Goal: Book appointment/travel/reservation

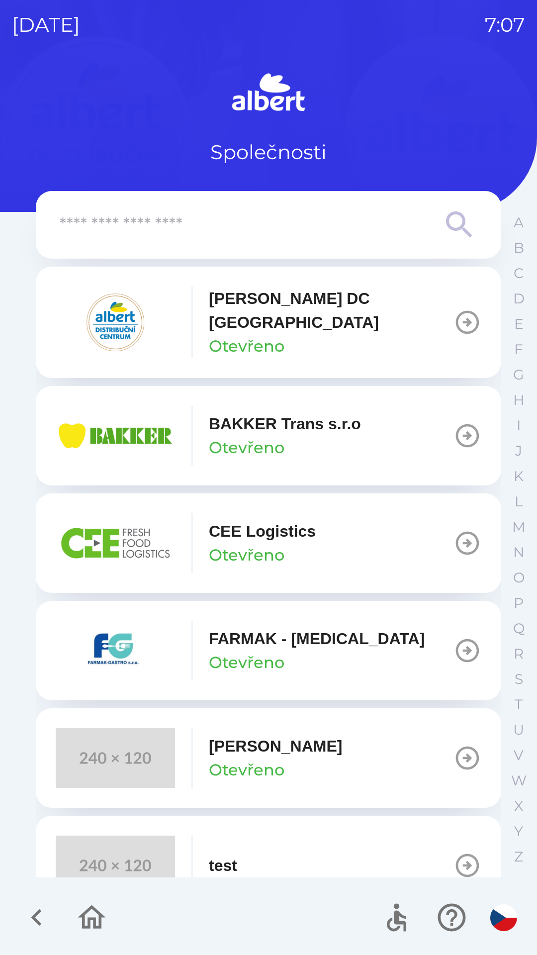
click at [232, 312] on p "[PERSON_NAME] DC [GEOGRAPHIC_DATA]" at bounding box center [331, 310] width 245 height 48
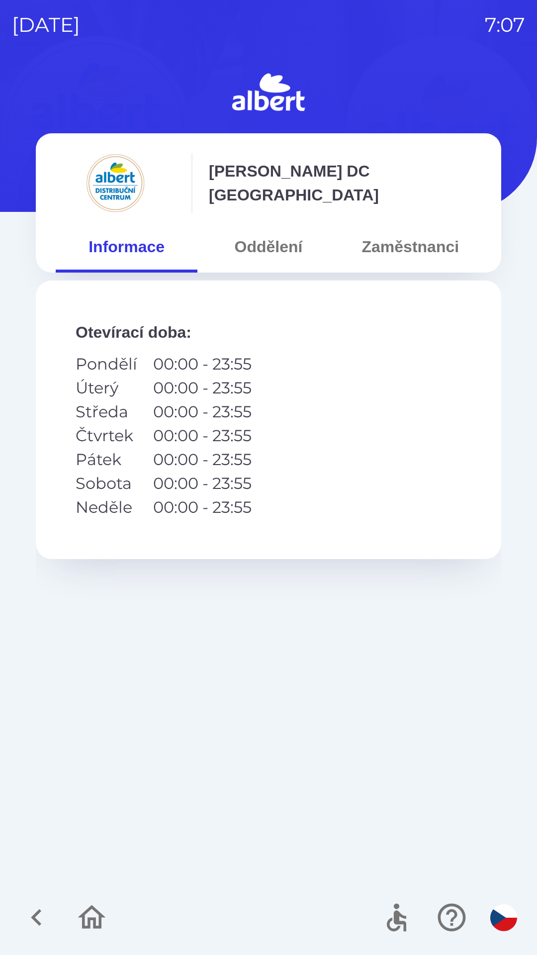
click at [260, 245] on button "Oddělení" at bounding box center [268, 247] width 142 height 36
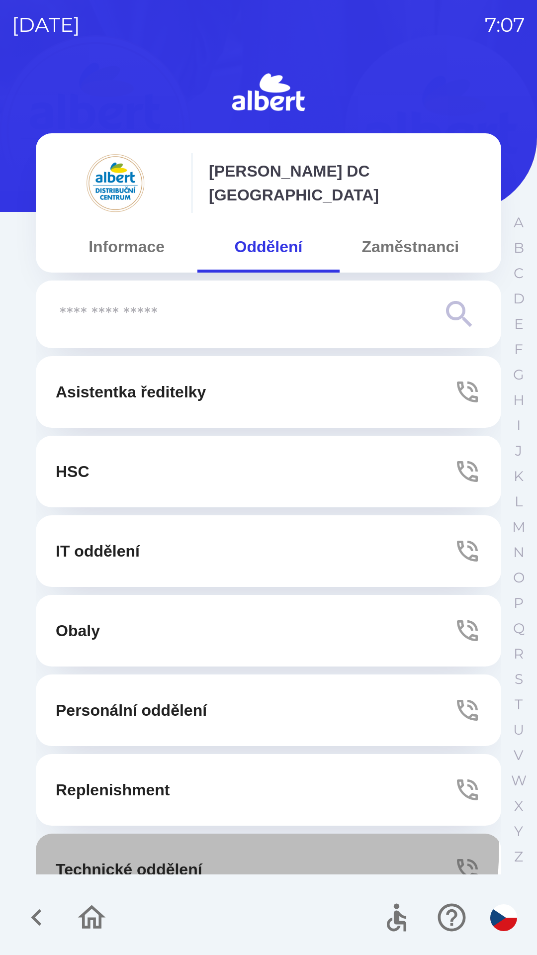
click at [98, 842] on button "Technické oddělení" at bounding box center [268, 869] width 465 height 72
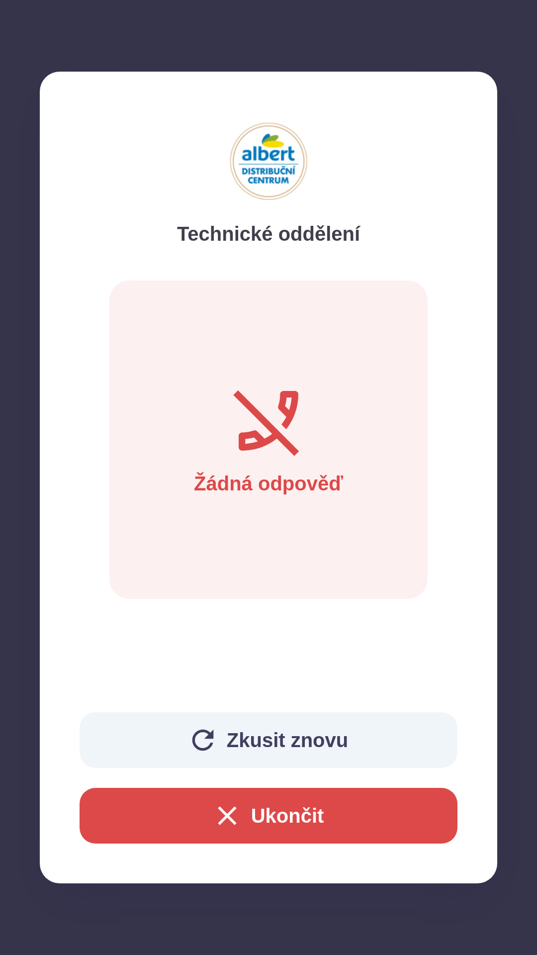
click at [280, 803] on button "Ukončit" at bounding box center [269, 816] width 378 height 56
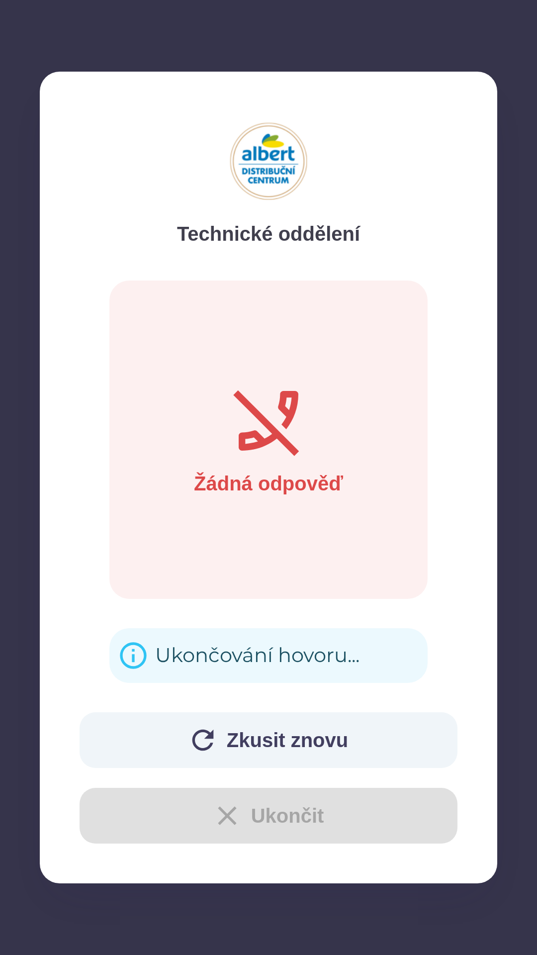
click at [194, 830] on div "Zkusit znovu Ukončit" at bounding box center [269, 777] width 378 height 131
click at [203, 811] on div "Zkusit znovu Ukončit" at bounding box center [269, 777] width 378 height 131
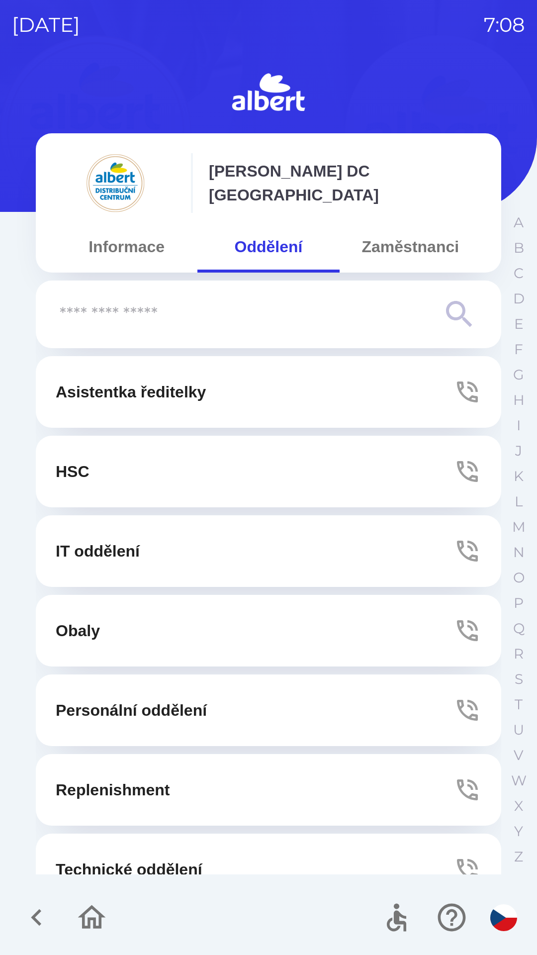
scroll to position [31, 0]
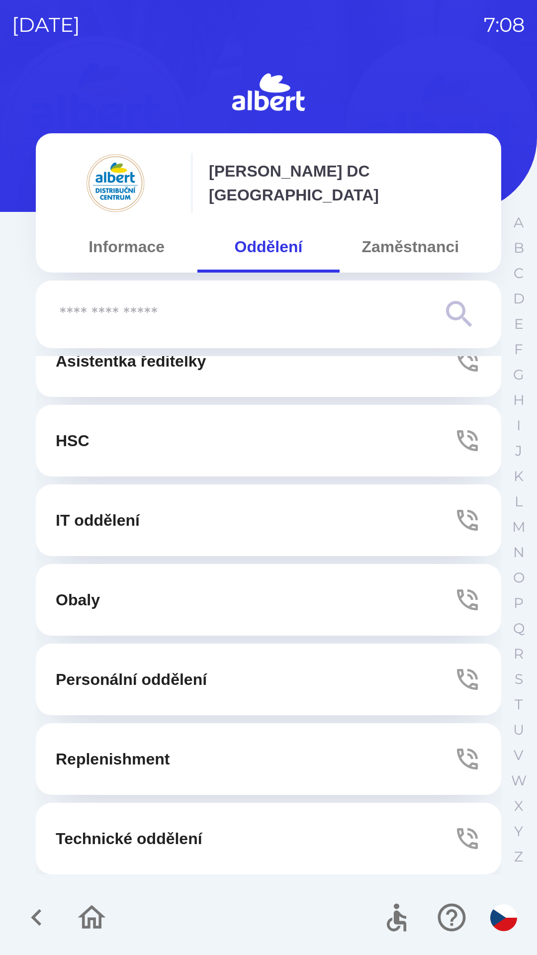
click at [168, 821] on button "Technické oddělení" at bounding box center [268, 839] width 465 height 72
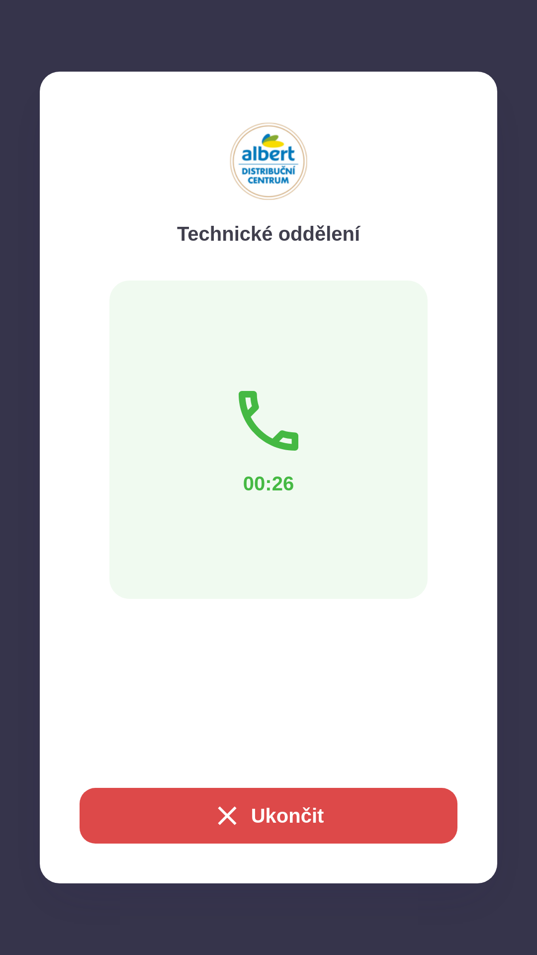
click at [250, 822] on button "Ukončit" at bounding box center [269, 816] width 378 height 56
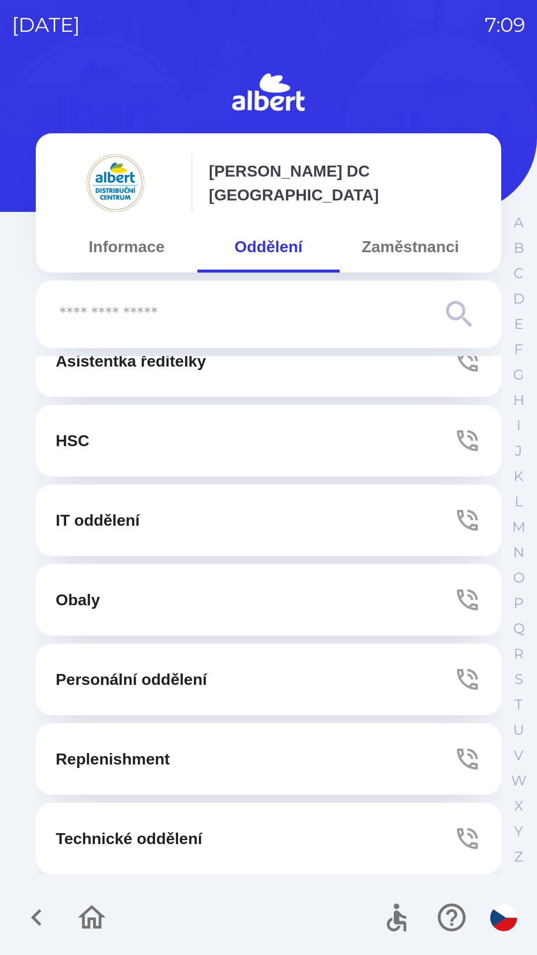
click at [501, 917] on img "button" at bounding box center [503, 917] width 27 height 27
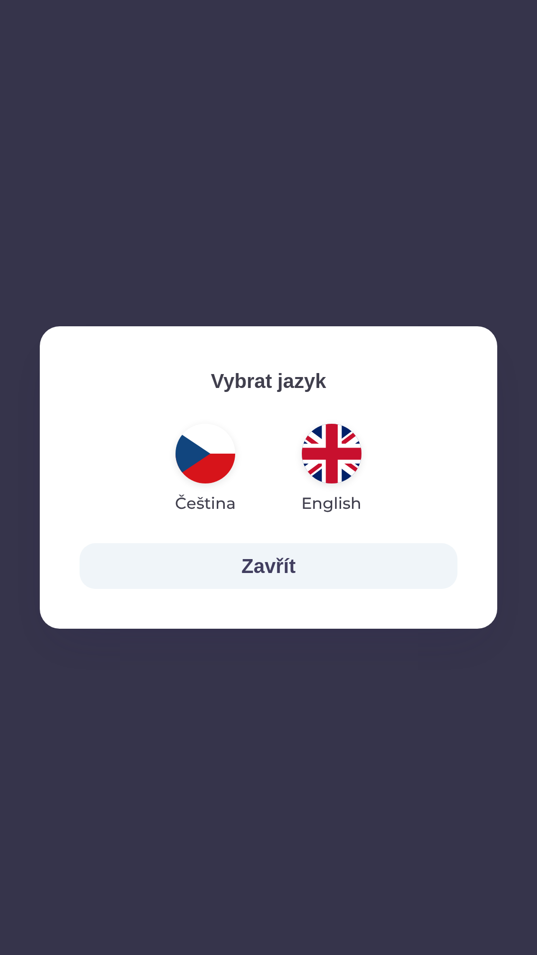
click at [405, 557] on button "Zavřít" at bounding box center [269, 566] width 378 height 46
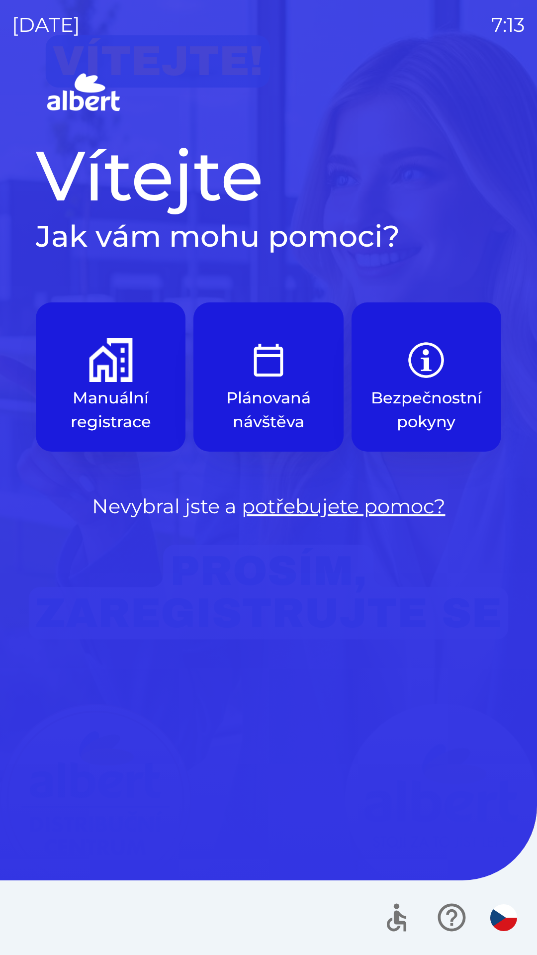
click at [101, 376] on img "button" at bounding box center [111, 360] width 44 height 44
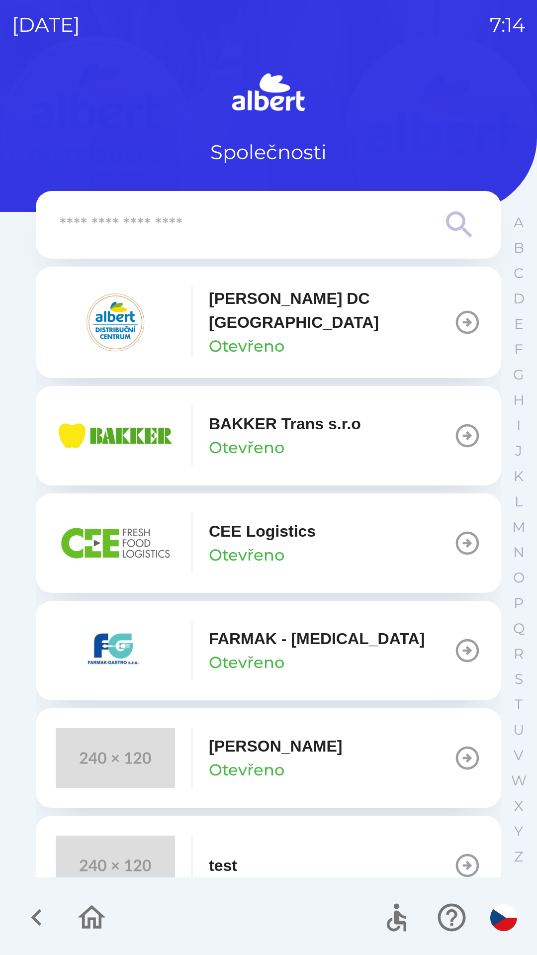
click at [240, 315] on p "[PERSON_NAME] DC [GEOGRAPHIC_DATA]" at bounding box center [331, 310] width 245 height 48
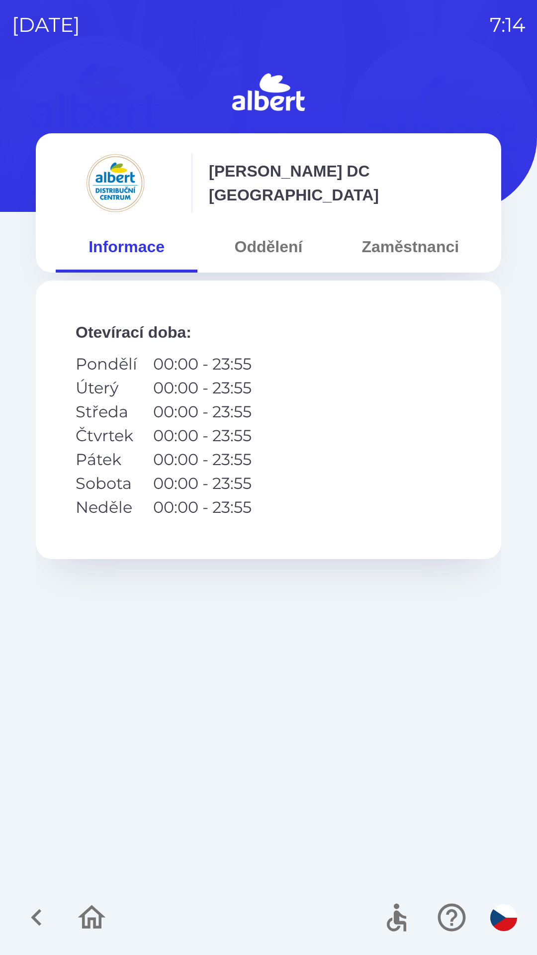
click at [253, 245] on button "Oddělení" at bounding box center [268, 247] width 142 height 36
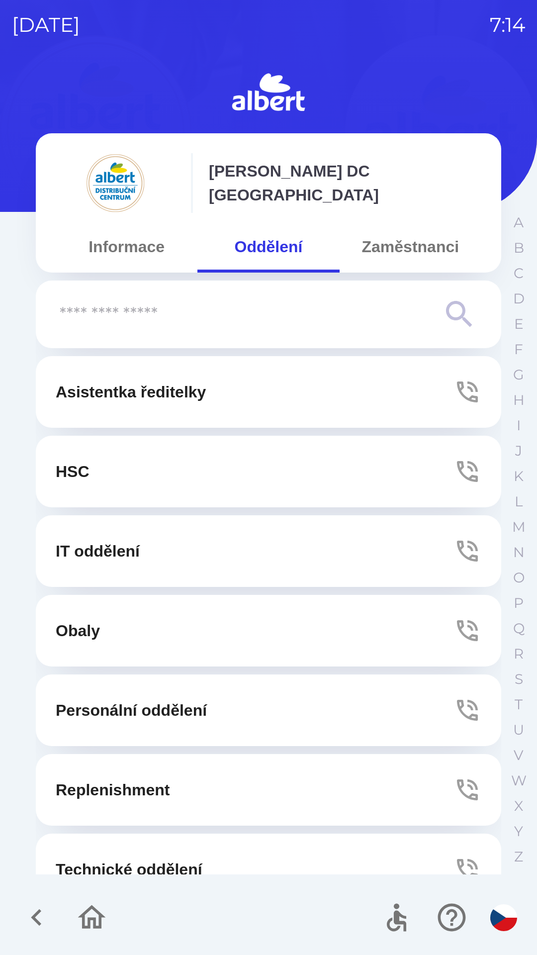
click at [107, 863] on p "Technické oddělení" at bounding box center [129, 869] width 147 height 24
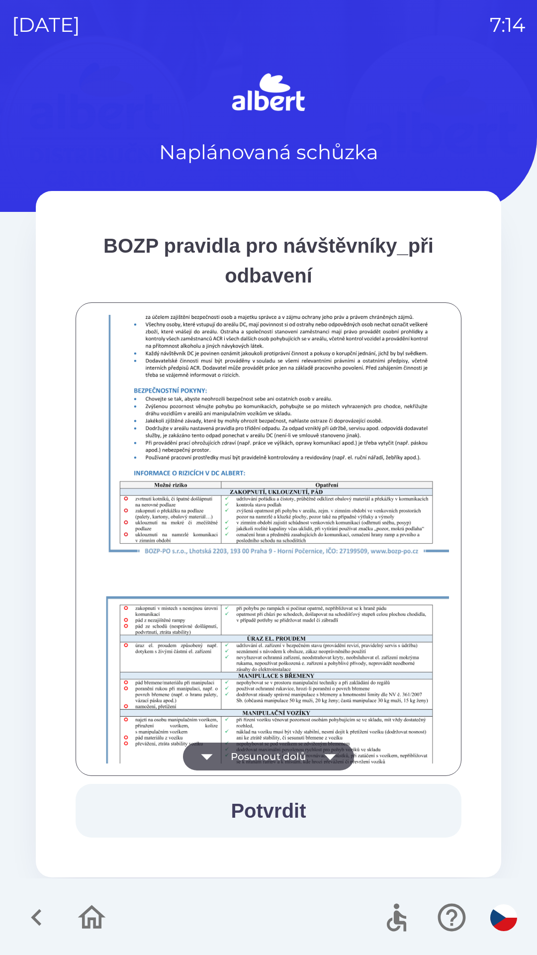
scroll to position [698, 0]
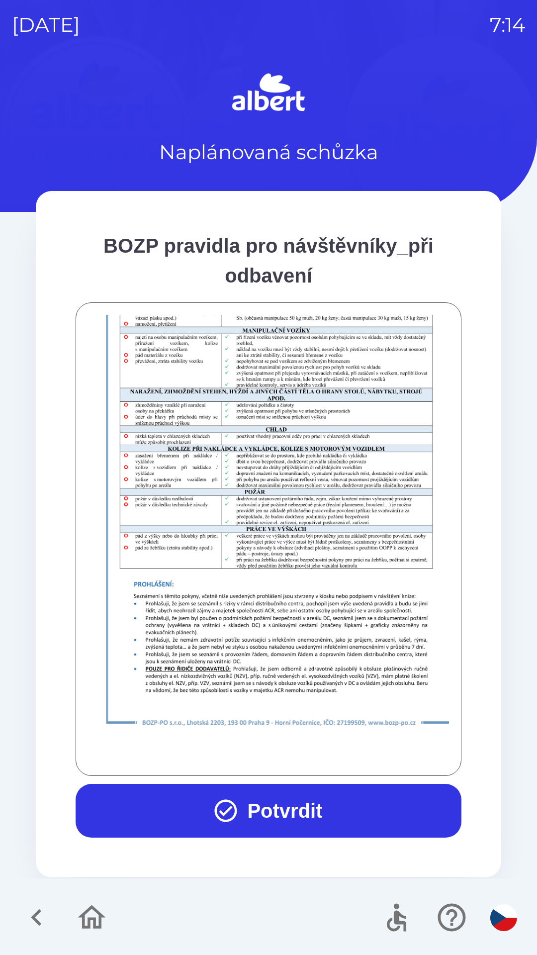
click at [264, 790] on button "Potvrdit" at bounding box center [269, 811] width 386 height 54
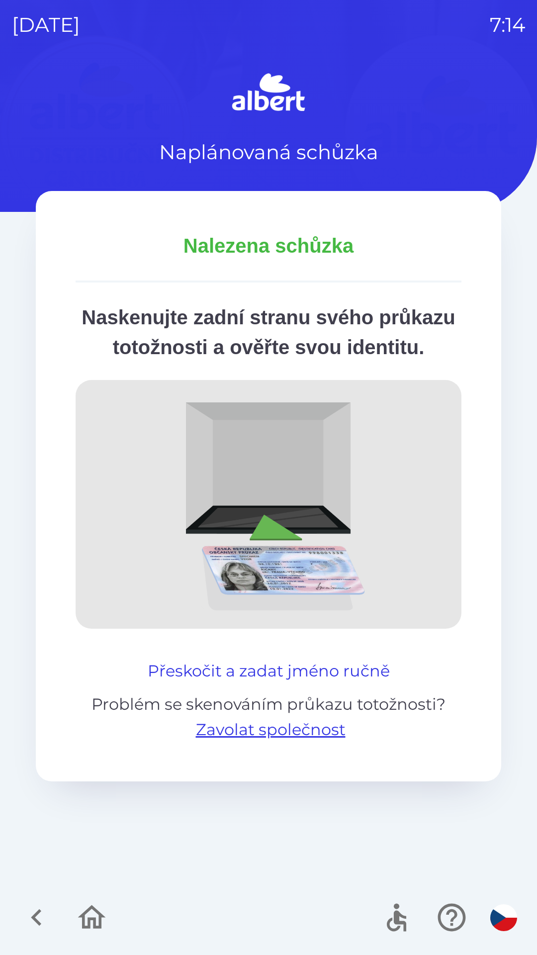
click at [371, 683] on button "Přeskočit a zadat jméno ručně" at bounding box center [269, 671] width 250 height 24
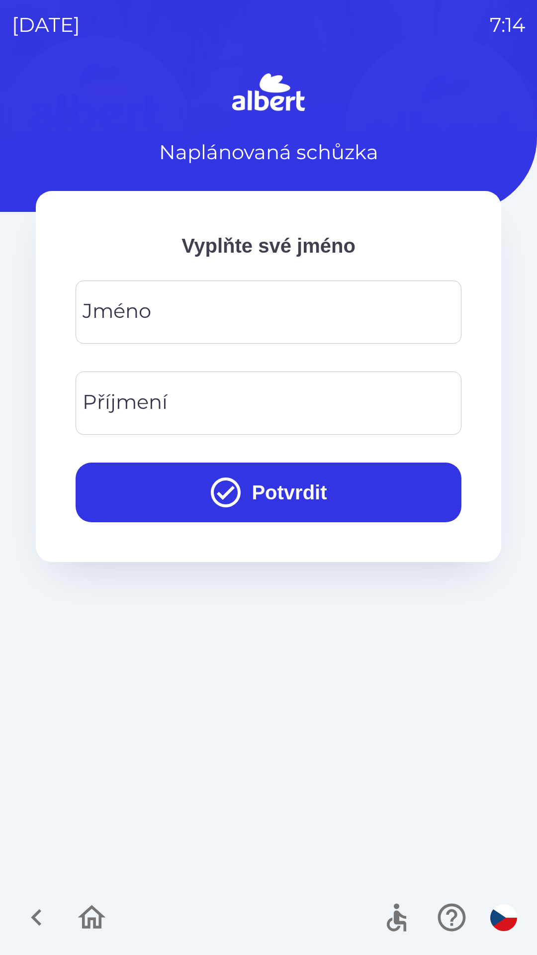
click at [120, 305] on div "[PERSON_NAME]" at bounding box center [269, 311] width 386 height 63
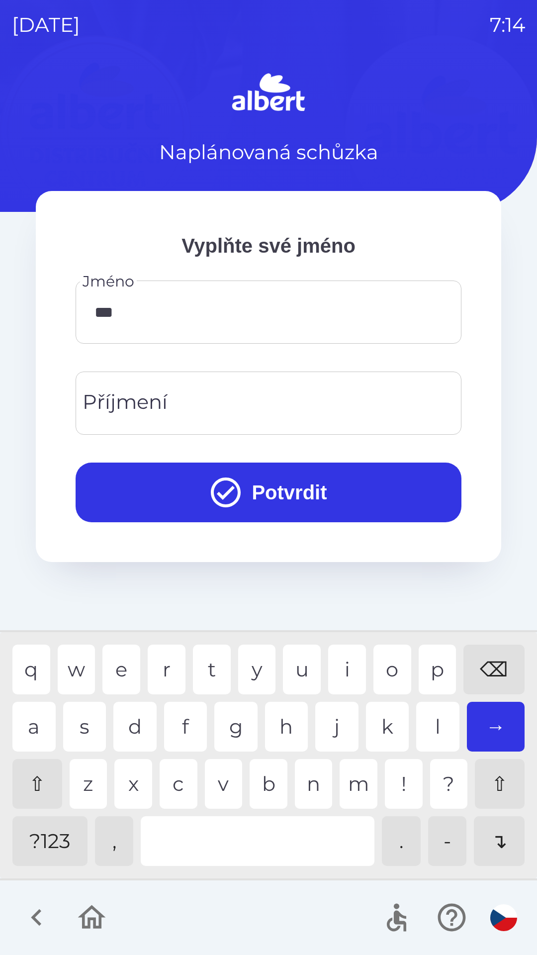
click at [41, 724] on div "a" at bounding box center [33, 727] width 43 height 50
click at [132, 731] on div "d" at bounding box center [134, 727] width 43 height 50
click at [72, 733] on div "s" at bounding box center [84, 727] width 43 height 50
click at [30, 721] on div "a" at bounding box center [33, 727] width 43 height 50
type input "*********"
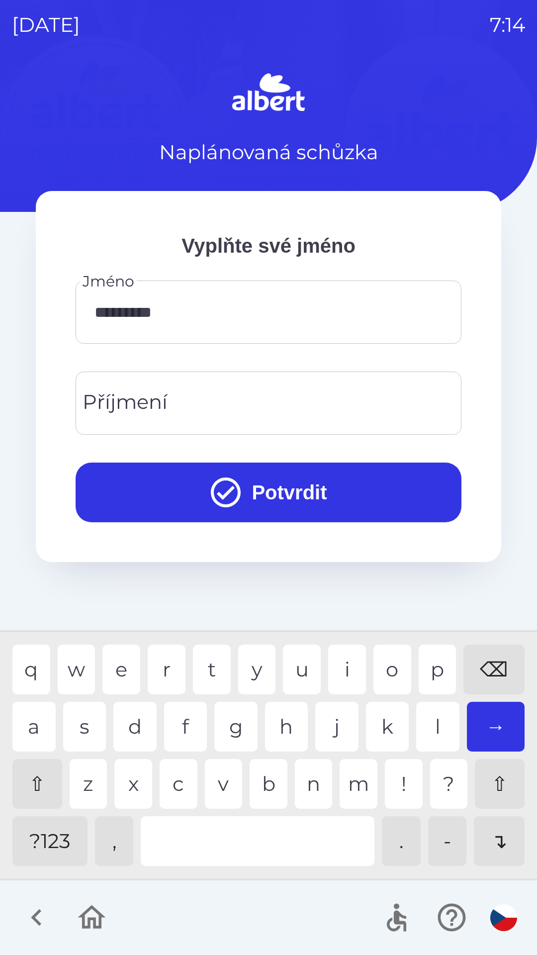
click at [122, 398] on div "Příjmení Příjmení" at bounding box center [269, 402] width 386 height 63
click at [302, 662] on div "u" at bounding box center [302, 669] width 38 height 50
click at [158, 668] on div "r" at bounding box center [167, 669] width 38 height 50
click at [255, 667] on div "y" at bounding box center [257, 669] width 38 height 50
type input "******"
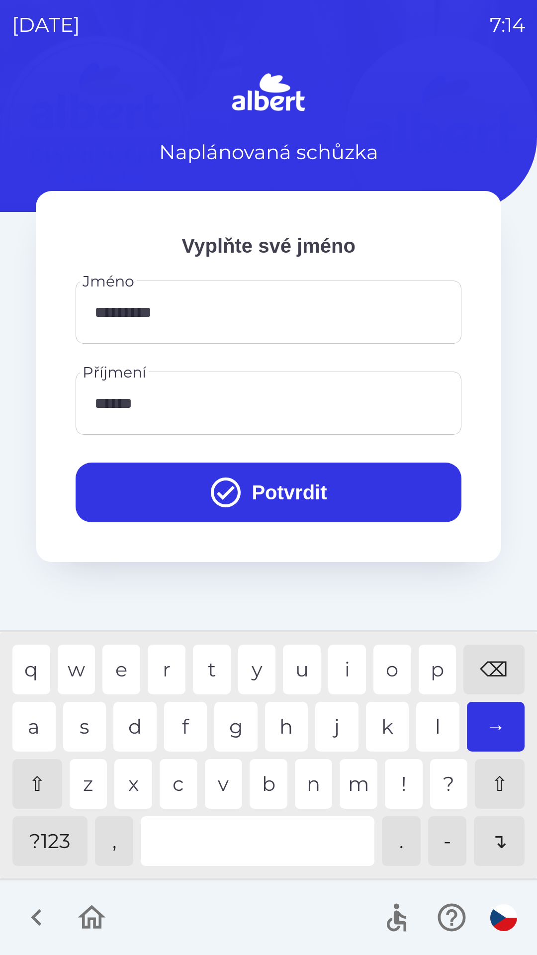
click at [169, 478] on button "Potvrdit" at bounding box center [269, 492] width 386 height 60
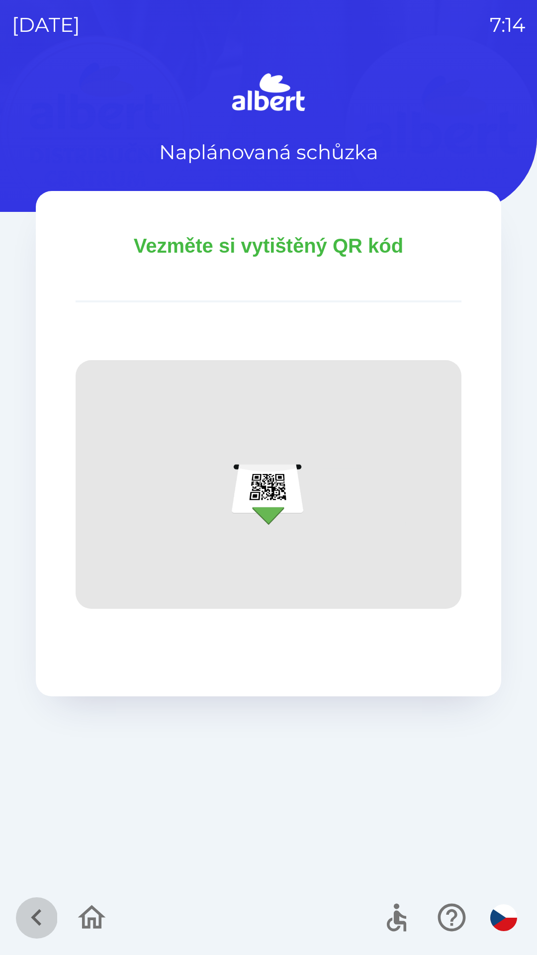
click at [32, 900] on button "button" at bounding box center [36, 917] width 41 height 41
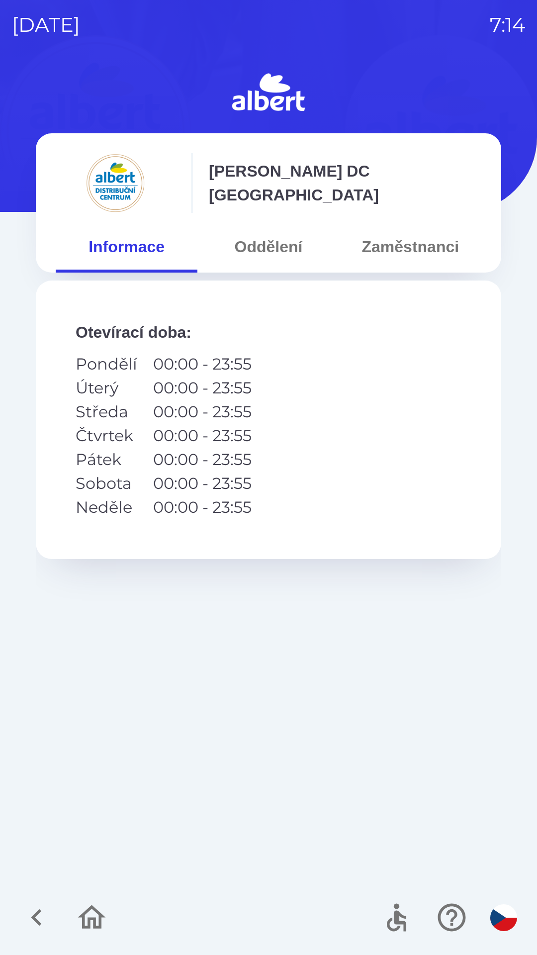
click at [285, 235] on button "Oddělení" at bounding box center [268, 247] width 142 height 36
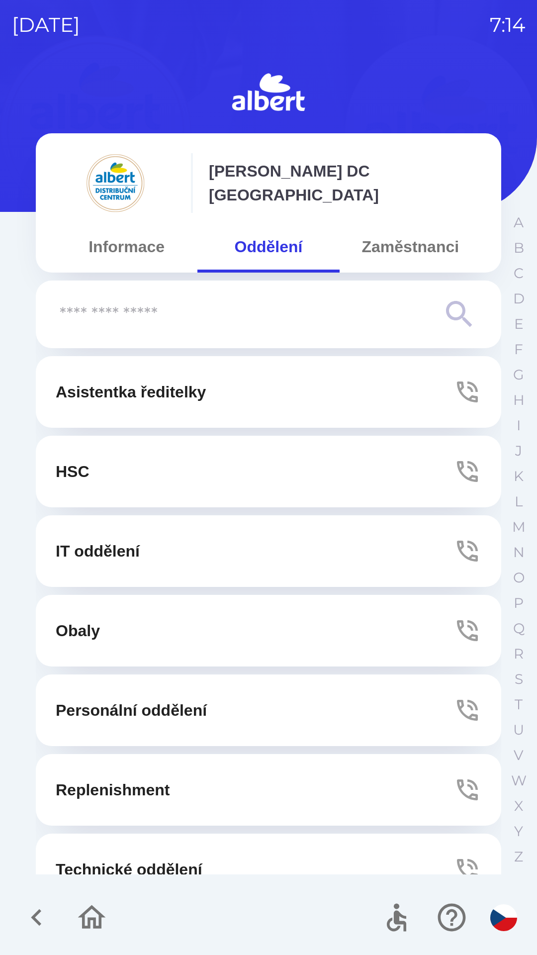
click at [148, 853] on button "Technické oddělení" at bounding box center [268, 869] width 465 height 72
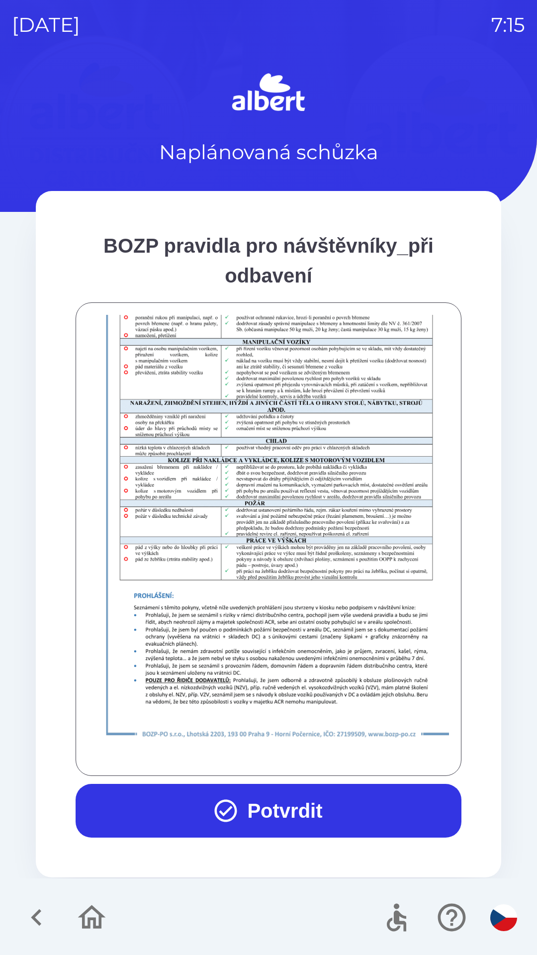
scroll to position [698, 0]
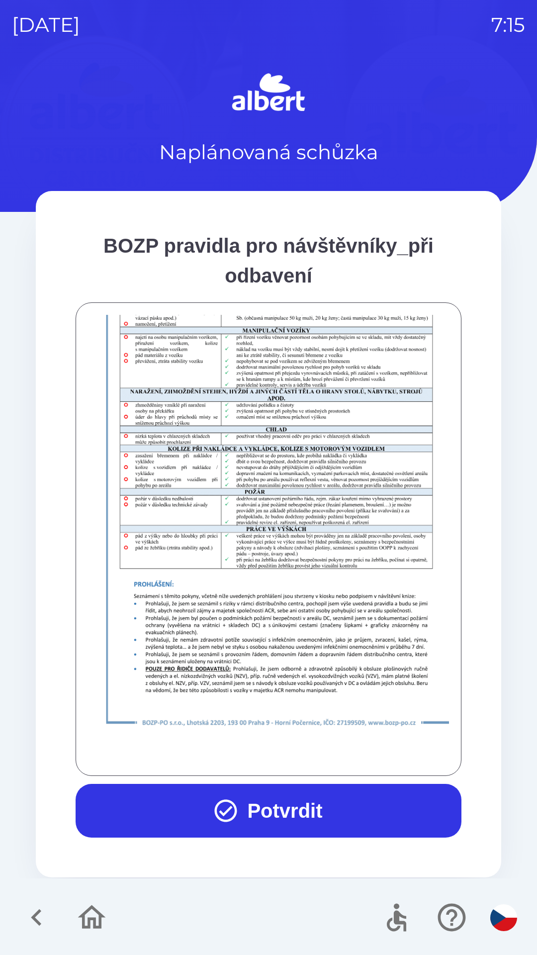
click at [332, 820] on button "Potvrdit" at bounding box center [269, 811] width 386 height 54
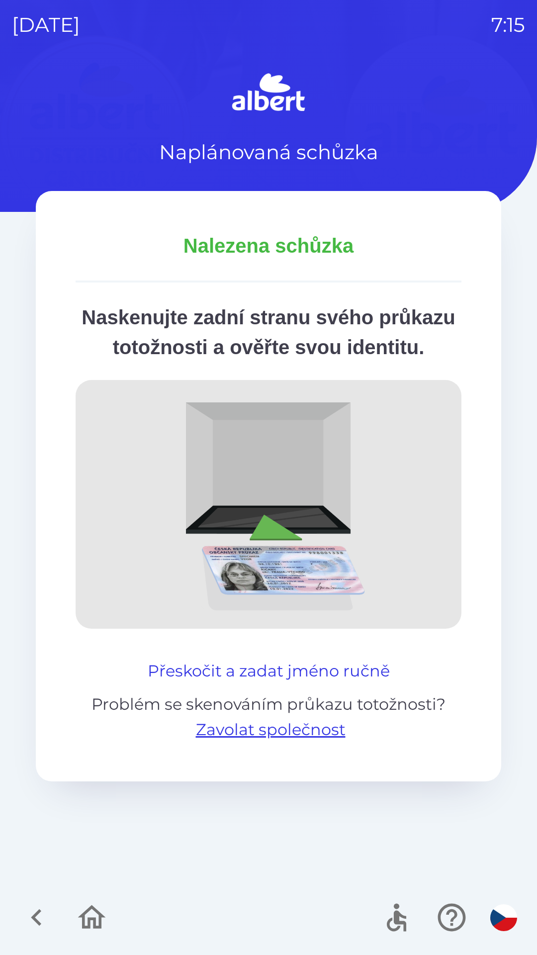
click at [354, 683] on button "Přeskočit a zadat jméno ručně" at bounding box center [269, 671] width 250 height 24
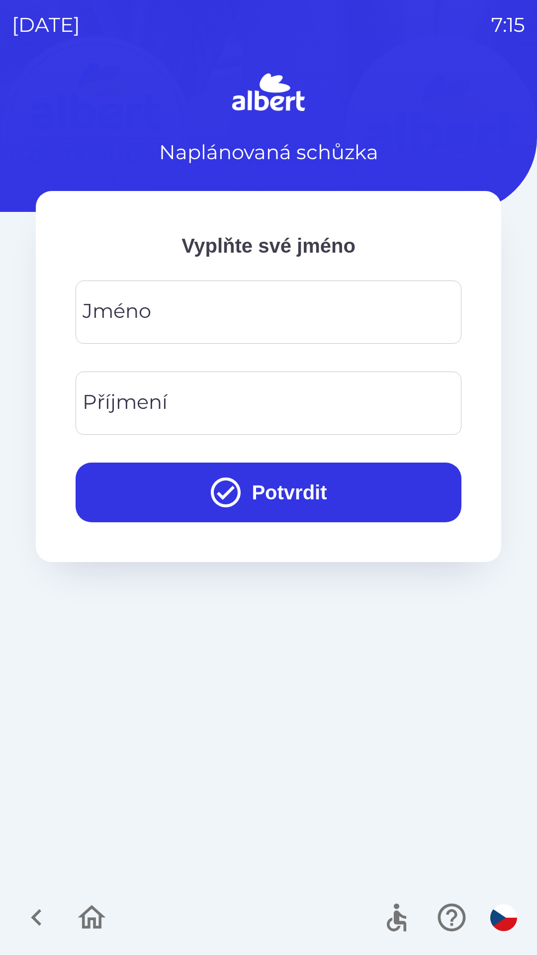
click at [143, 316] on div "[PERSON_NAME]" at bounding box center [269, 311] width 386 height 63
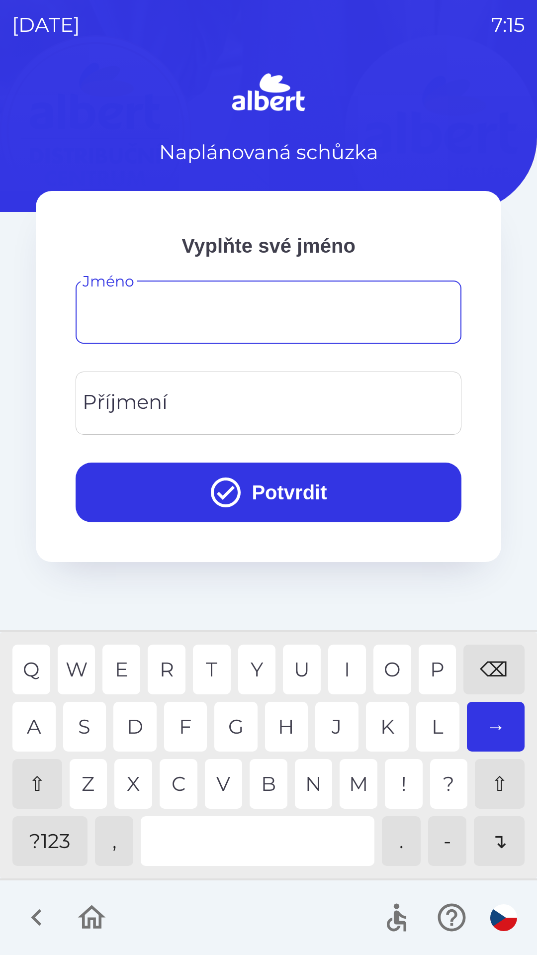
click at [29, 789] on div "⇧" at bounding box center [37, 784] width 50 height 50
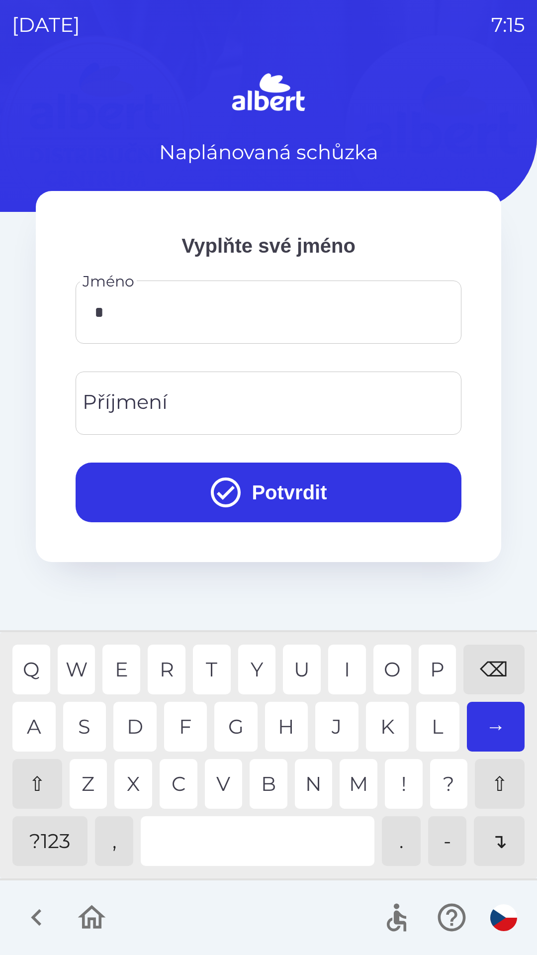
click at [396, 672] on div "O" at bounding box center [392, 669] width 38 height 50
click at [118, 661] on div "e" at bounding box center [121, 669] width 38 height 50
click at [82, 732] on div "s" at bounding box center [84, 727] width 43 height 50
click at [131, 722] on div "d" at bounding box center [134, 727] width 43 height 50
type input "*********"
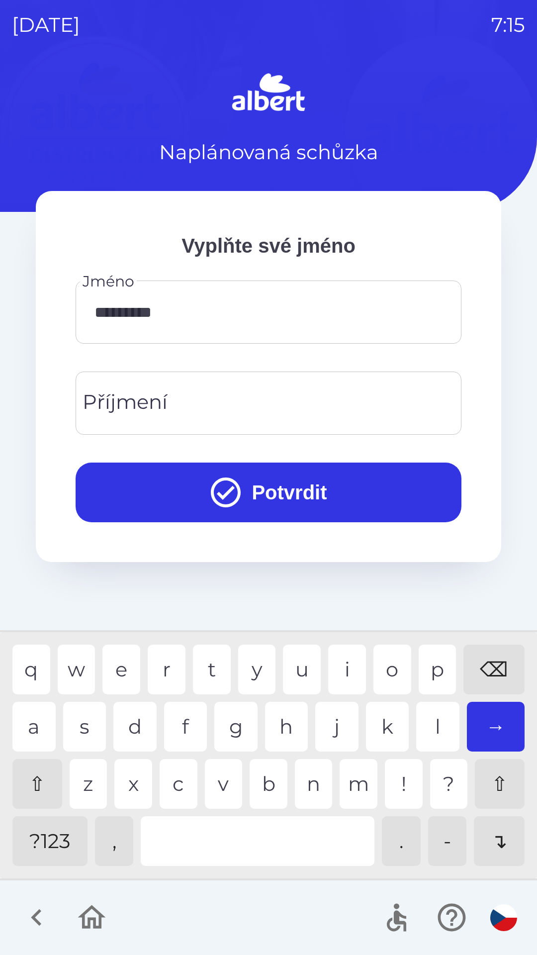
click at [234, 407] on input "Příjmení" at bounding box center [269, 402] width 362 height 39
click at [173, 789] on div "c" at bounding box center [179, 784] width 38 height 50
click at [282, 723] on div "h" at bounding box center [286, 727] width 43 height 50
click at [123, 673] on div "e" at bounding box center [121, 669] width 38 height 50
type input "**********"
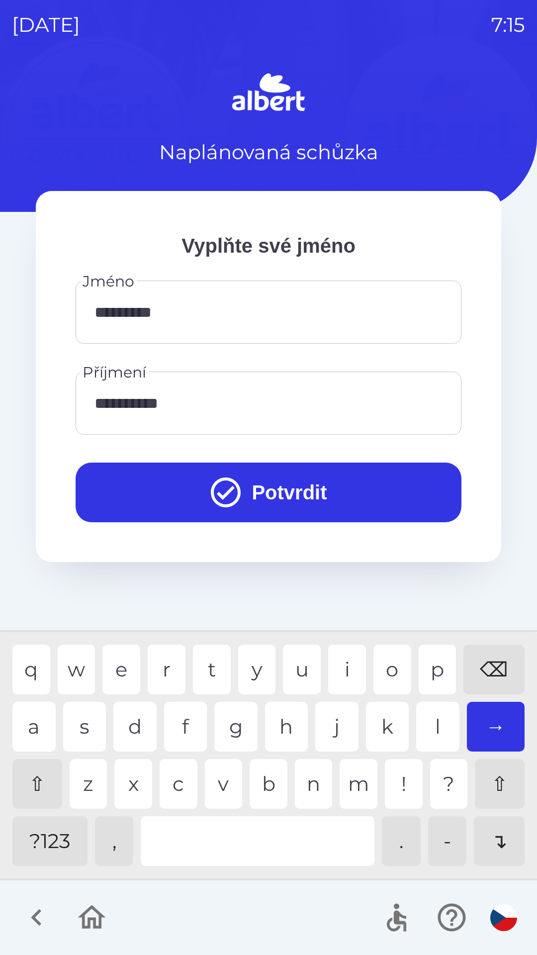
click at [355, 486] on button "Potvrdit" at bounding box center [269, 492] width 386 height 60
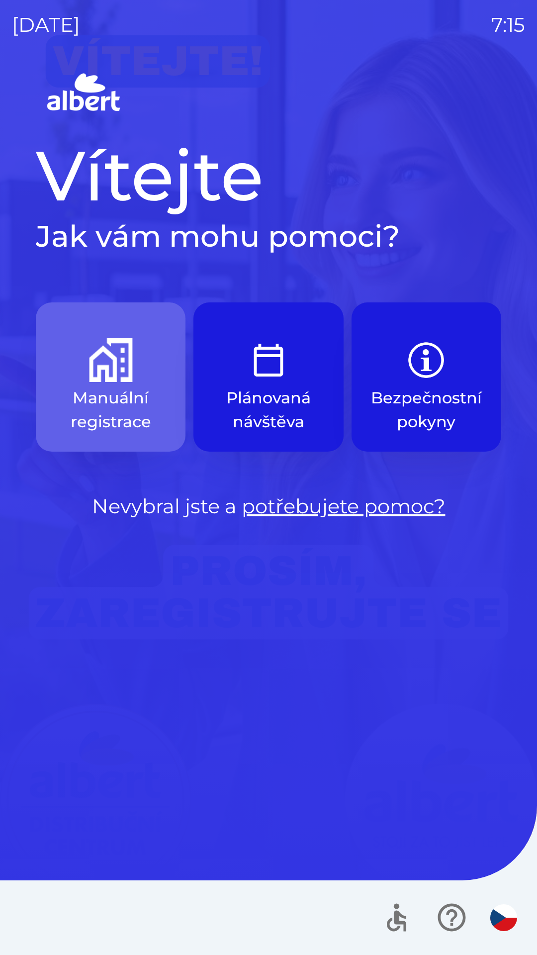
click at [71, 359] on button "Manuální registrace" at bounding box center [111, 376] width 150 height 149
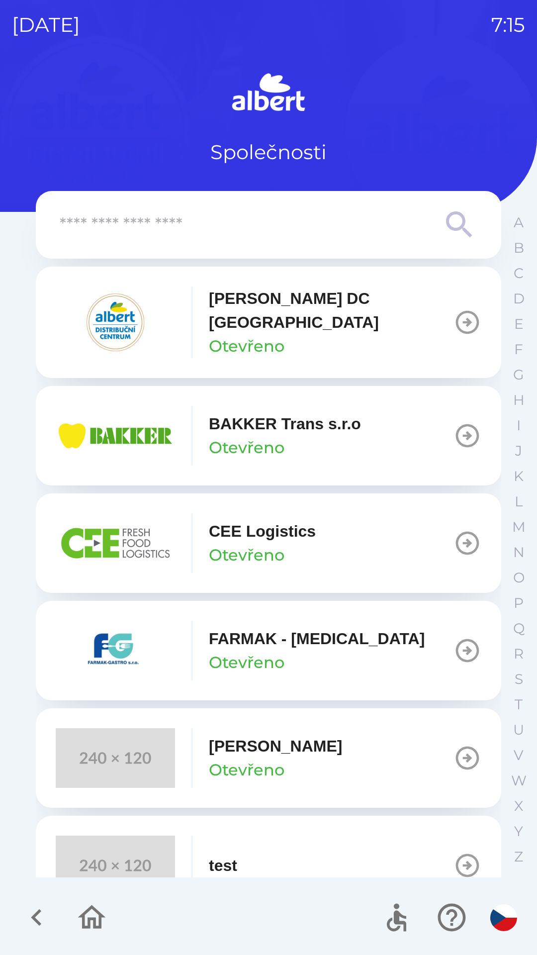
click at [243, 303] on p "[PERSON_NAME] DC [GEOGRAPHIC_DATA]" at bounding box center [331, 310] width 245 height 48
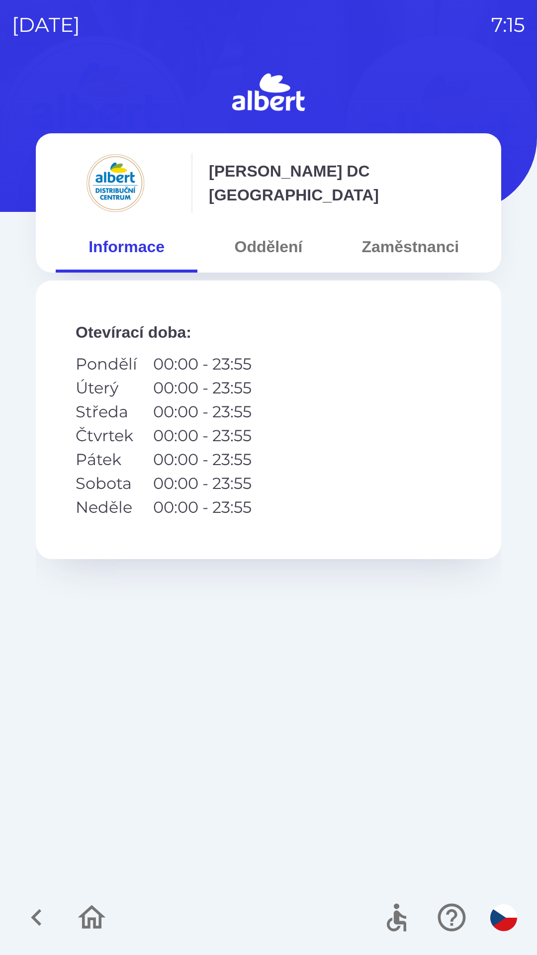
click at [260, 246] on button "Oddělení" at bounding box center [268, 247] width 142 height 36
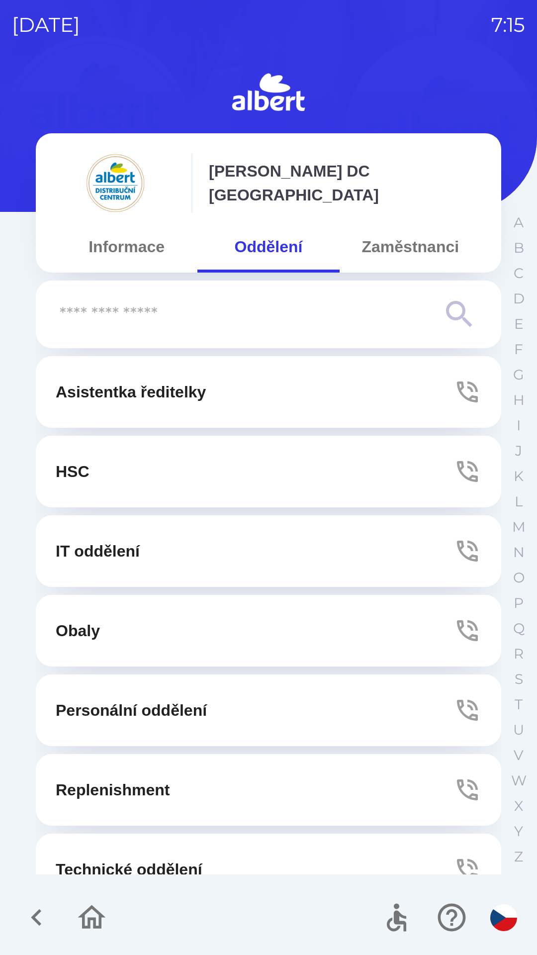
click at [101, 852] on button "Technické oddělení" at bounding box center [268, 869] width 465 height 72
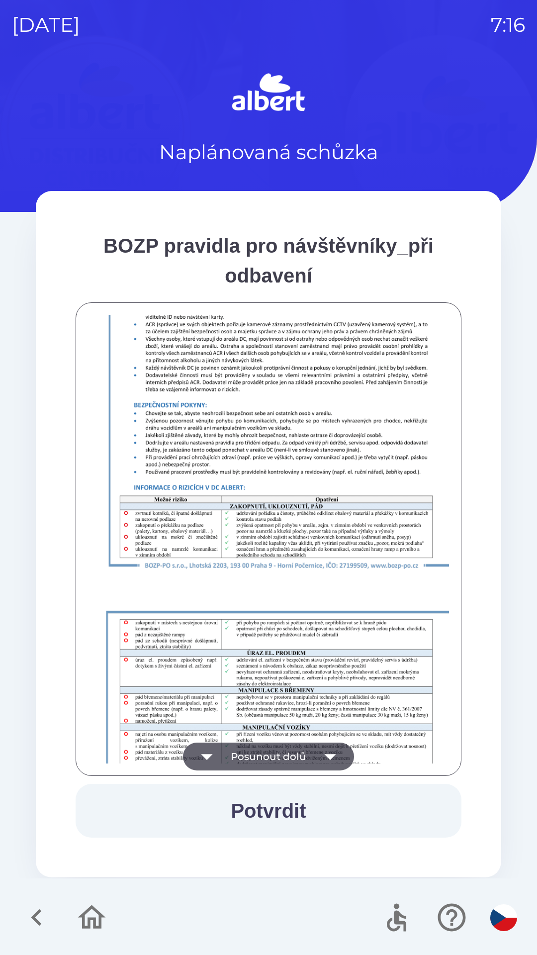
scroll to position [698, 0]
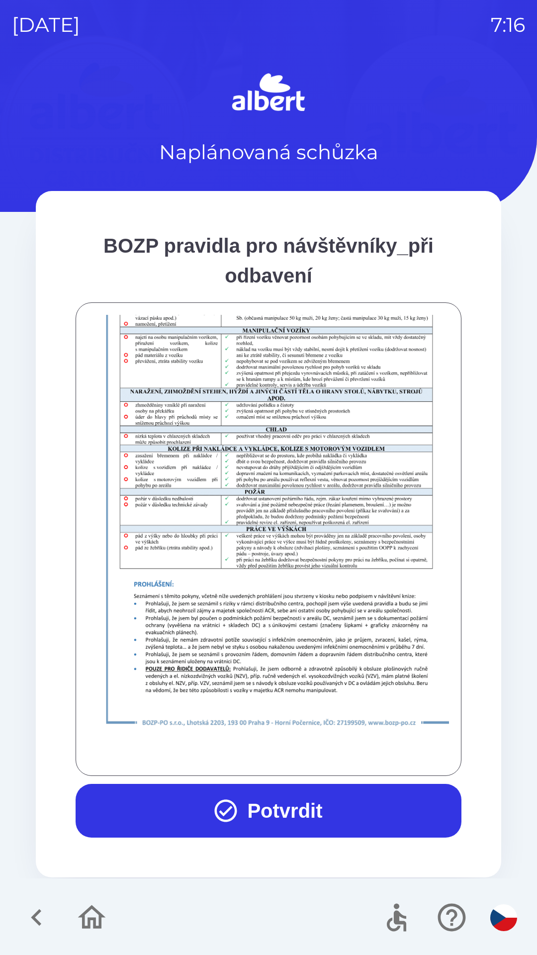
click at [260, 799] on button "Potvrdit" at bounding box center [269, 811] width 386 height 54
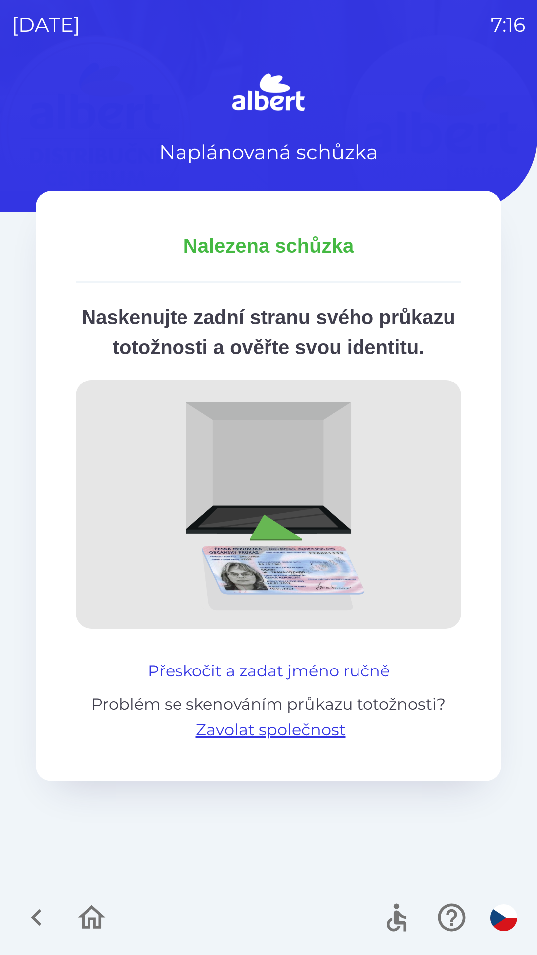
click at [305, 683] on button "Přeskočit a zadat jméno ručně" at bounding box center [269, 671] width 250 height 24
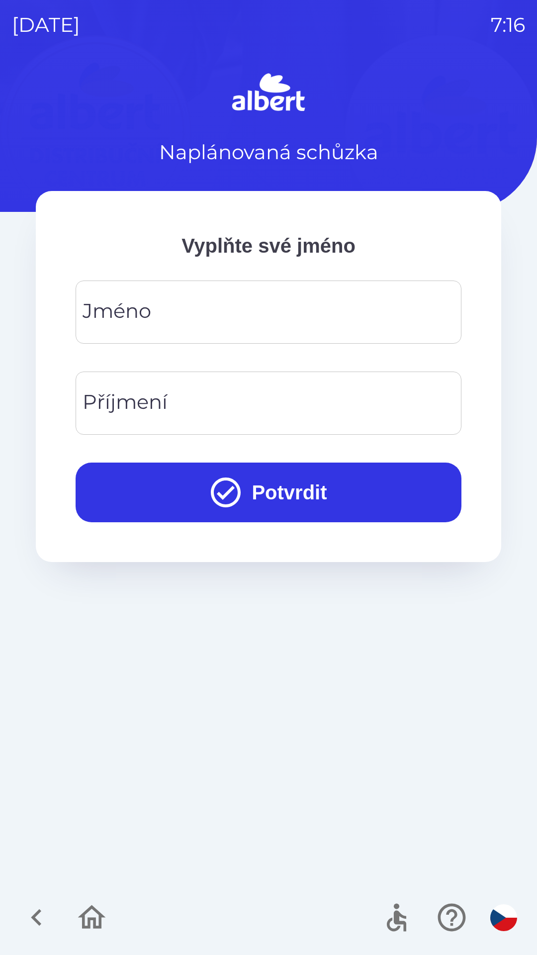
click at [386, 304] on input "Jméno" at bounding box center [269, 311] width 362 height 39
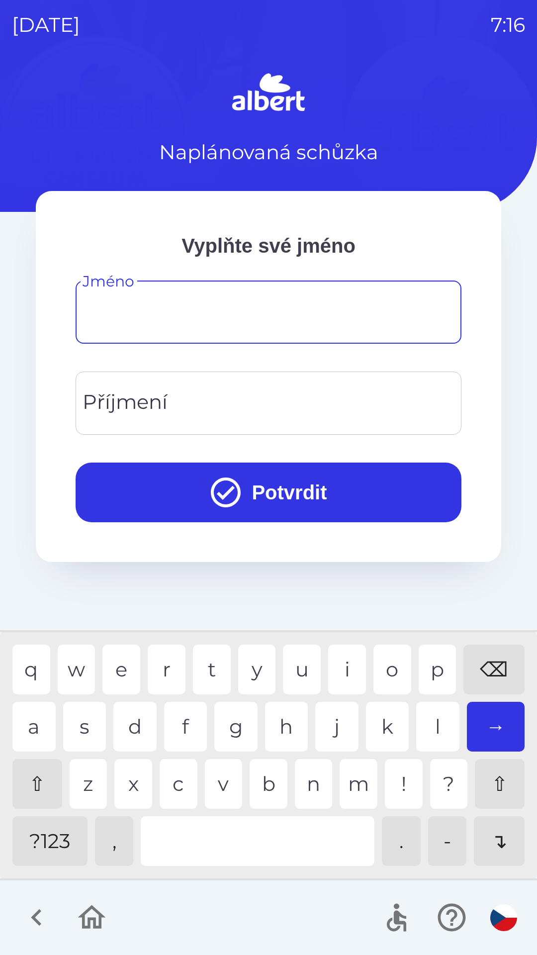
click at [119, 302] on input "Jméno" at bounding box center [269, 311] width 362 height 39
click at [214, 780] on div "v" at bounding box center [224, 784] width 38 height 50
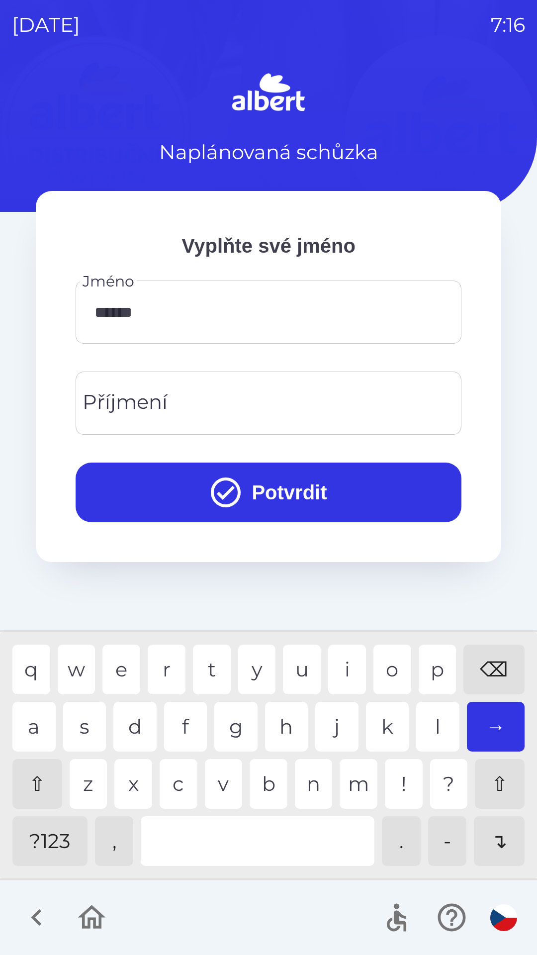
click at [81, 727] on div "s" at bounding box center [84, 727] width 43 height 50
type input "*********"
click at [229, 783] on div "v" at bounding box center [224, 784] width 38 height 50
click at [164, 397] on div "Příjmení Příjmení" at bounding box center [269, 402] width 386 height 63
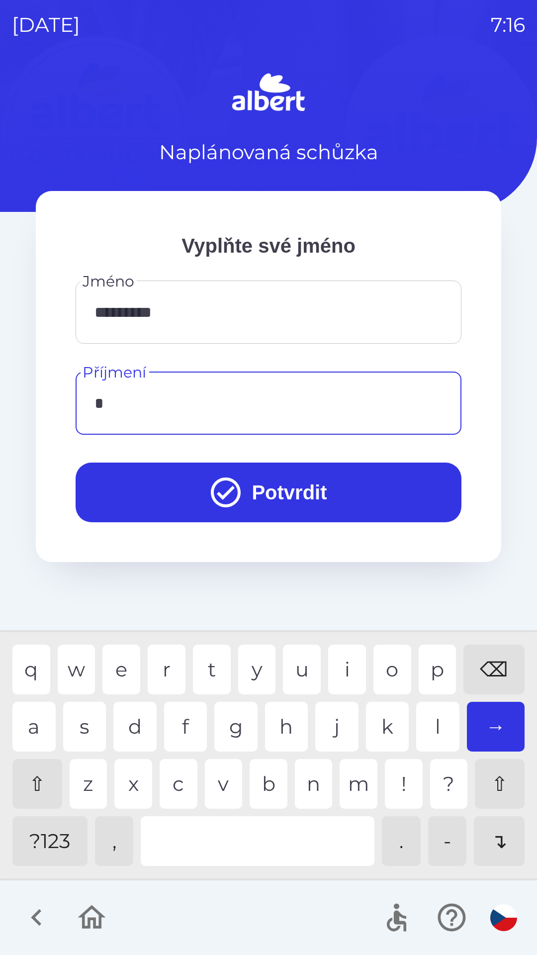
click at [220, 662] on div "t" at bounding box center [212, 669] width 38 height 50
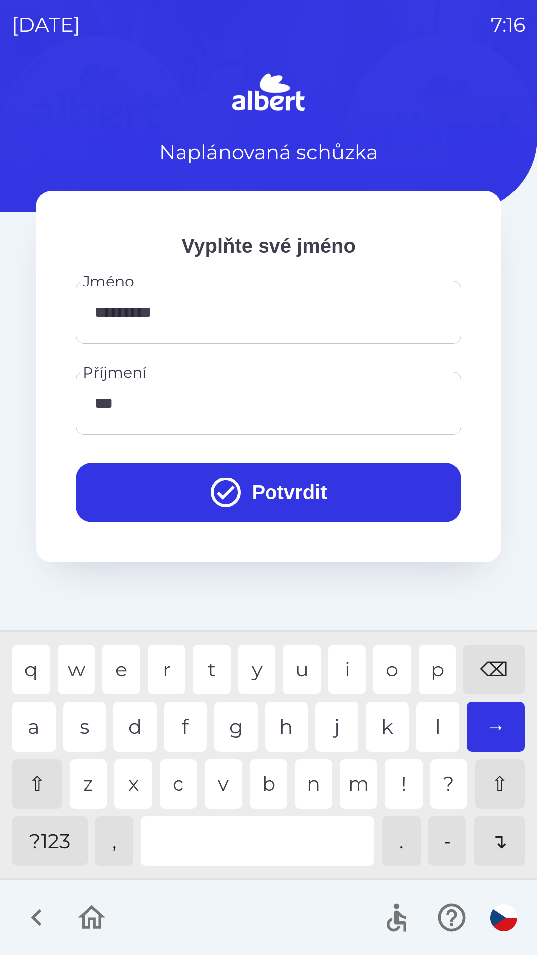
click at [160, 660] on div "r" at bounding box center [167, 669] width 38 height 50
type input "******"
click at [153, 477] on button "Potvrdit" at bounding box center [269, 492] width 386 height 60
